Goal: Find specific page/section: Find specific page/section

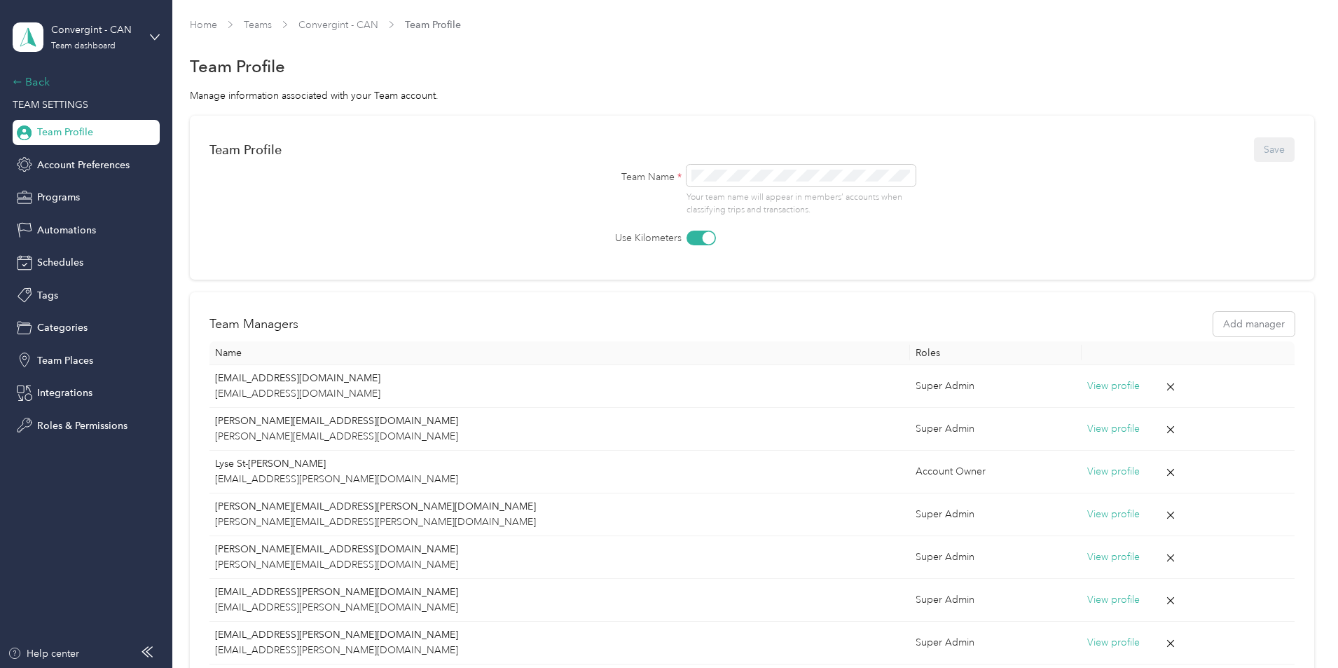
click at [88, 82] on div "Back" at bounding box center [83, 82] width 140 height 17
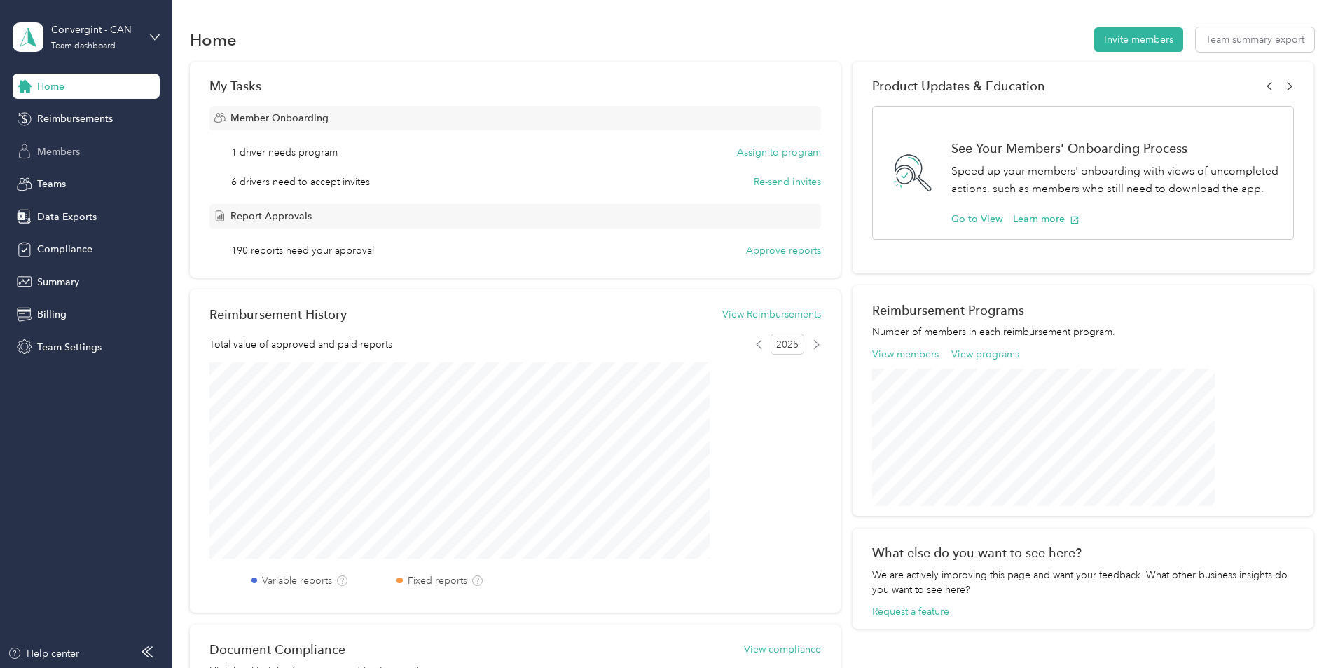
click at [94, 158] on div "Members" at bounding box center [86, 151] width 147 height 25
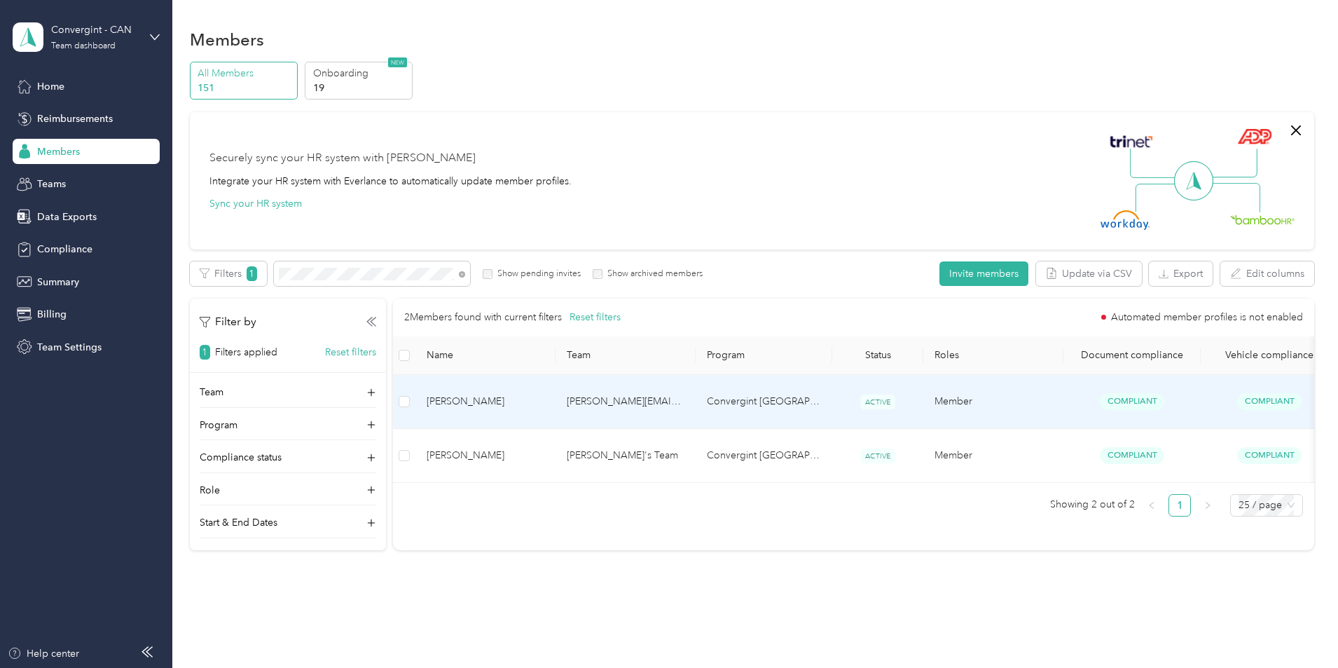
click at [556, 402] on td "[PERSON_NAME]" at bounding box center [485, 402] width 140 height 54
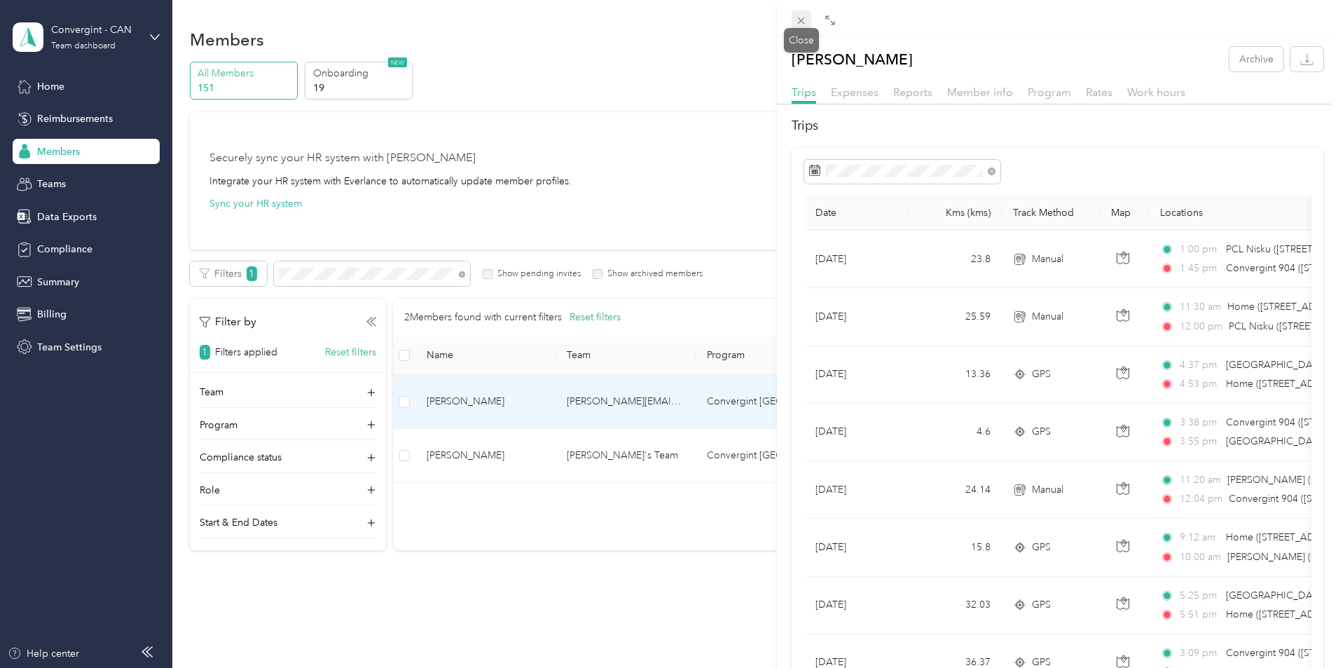
click at [798, 20] on icon at bounding box center [801, 21] width 12 height 12
